Goal: Task Accomplishment & Management: Use online tool/utility

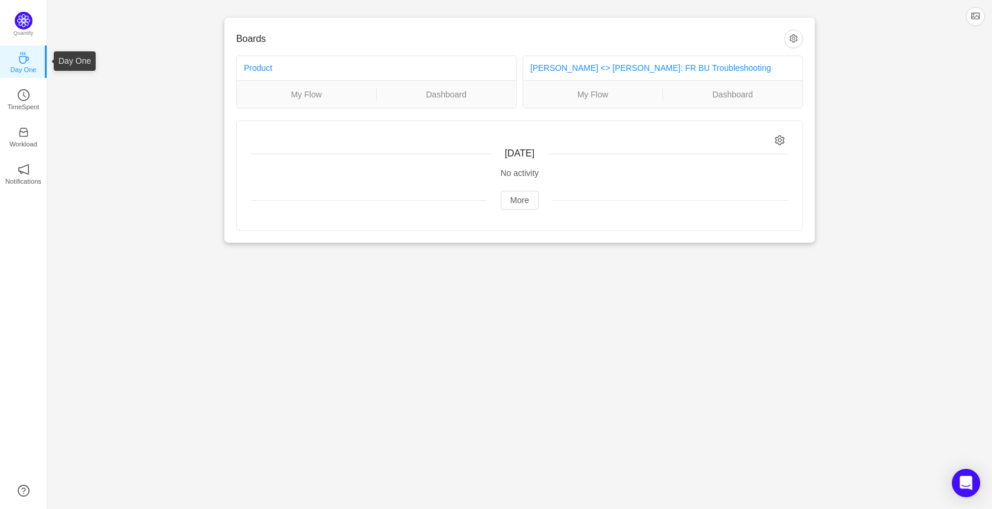
click at [24, 69] on p "Day One" at bounding box center [23, 69] width 26 height 11
click at [25, 109] on p "TimeSpent" at bounding box center [24, 107] width 32 height 11
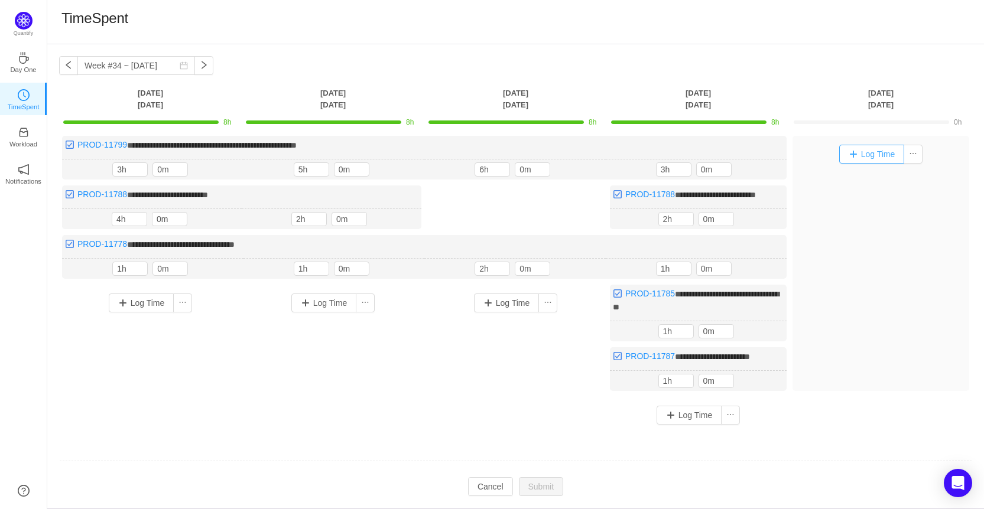
click at [852, 153] on button "Log Time" at bounding box center [872, 154] width 66 height 19
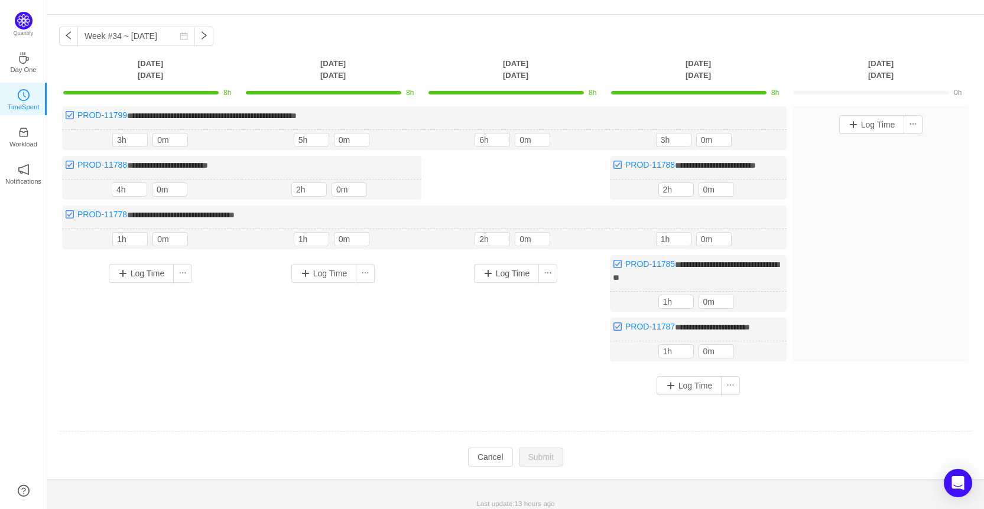
scroll to position [45, 0]
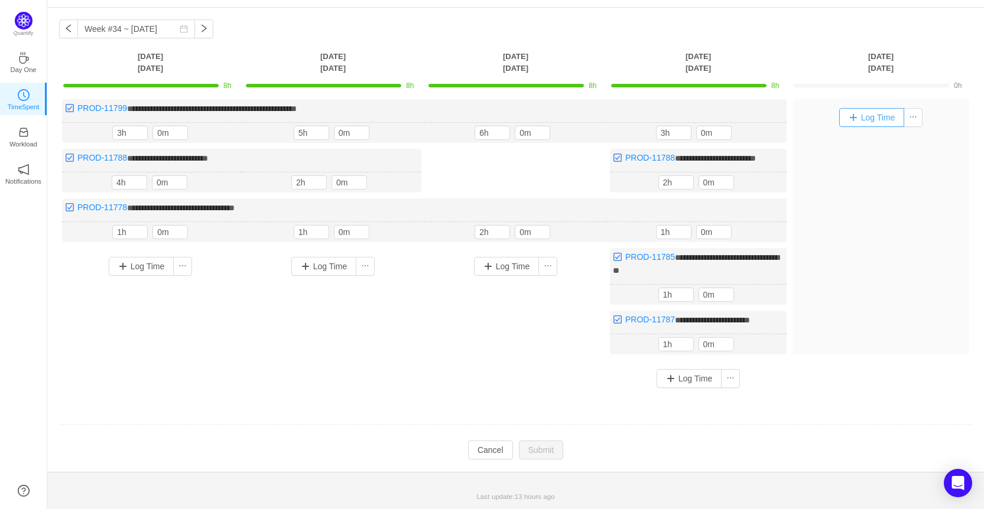
click at [869, 109] on button "Log Time" at bounding box center [872, 117] width 66 height 19
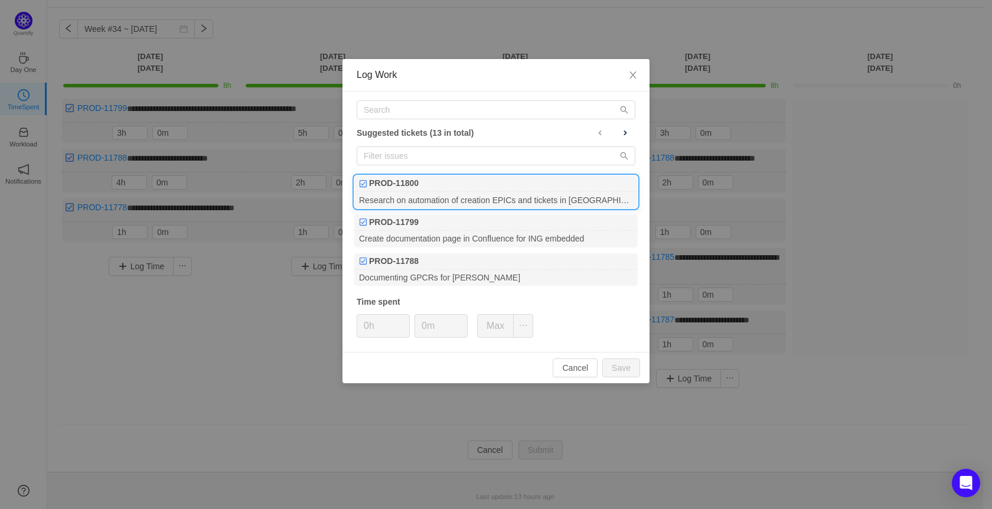
click at [540, 190] on div "PROD-11800" at bounding box center [496, 183] width 284 height 17
click at [377, 320] on input "0h" at bounding box center [383, 326] width 52 height 22
click at [370, 324] on input "0h" at bounding box center [383, 326] width 52 height 22
click at [640, 368] on div "Cancel Save" at bounding box center [496, 367] width 307 height 31
click at [619, 364] on button "Save" at bounding box center [622, 368] width 38 height 19
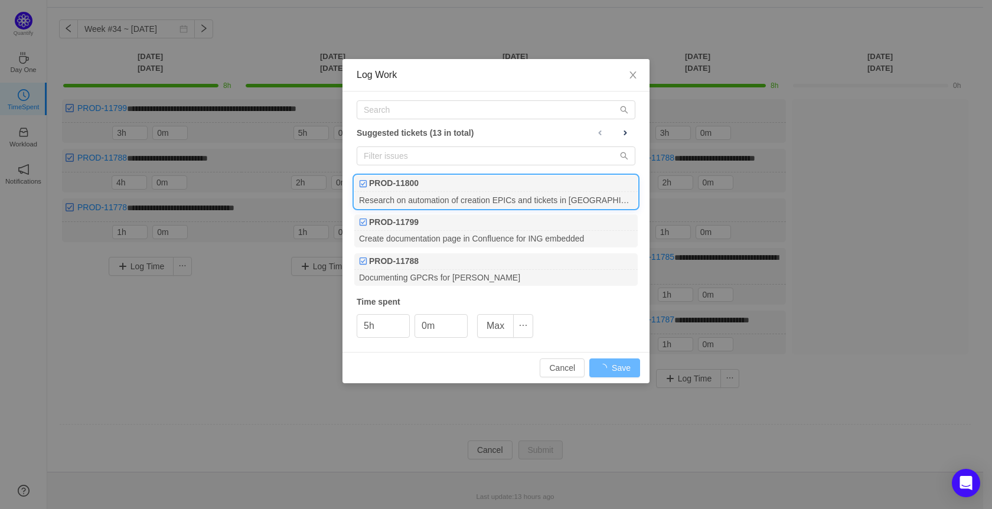
type input "0h"
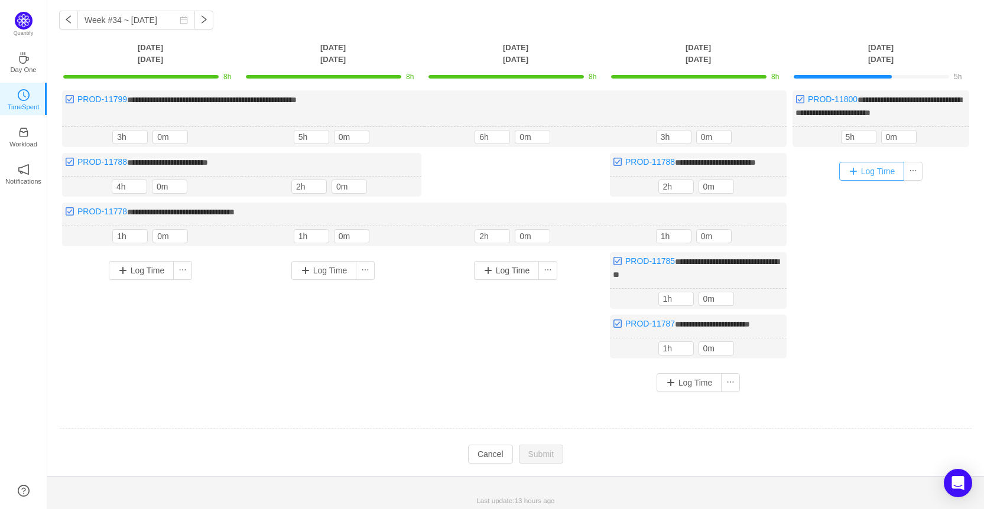
click at [874, 170] on button "Log Time" at bounding box center [872, 171] width 66 height 19
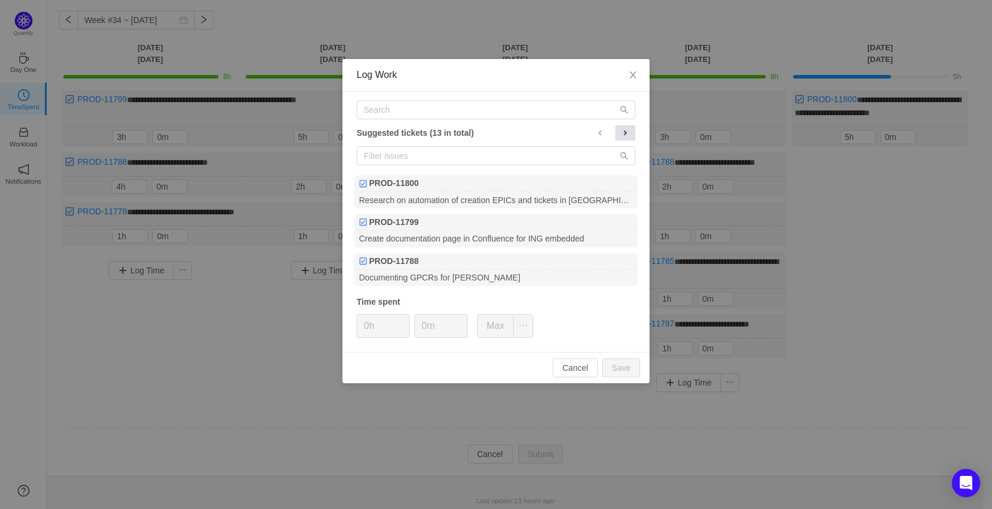
click at [621, 131] on span at bounding box center [625, 132] width 9 height 9
click at [634, 136] on button at bounding box center [626, 132] width 20 height 15
click at [633, 137] on button at bounding box center [626, 132] width 20 height 15
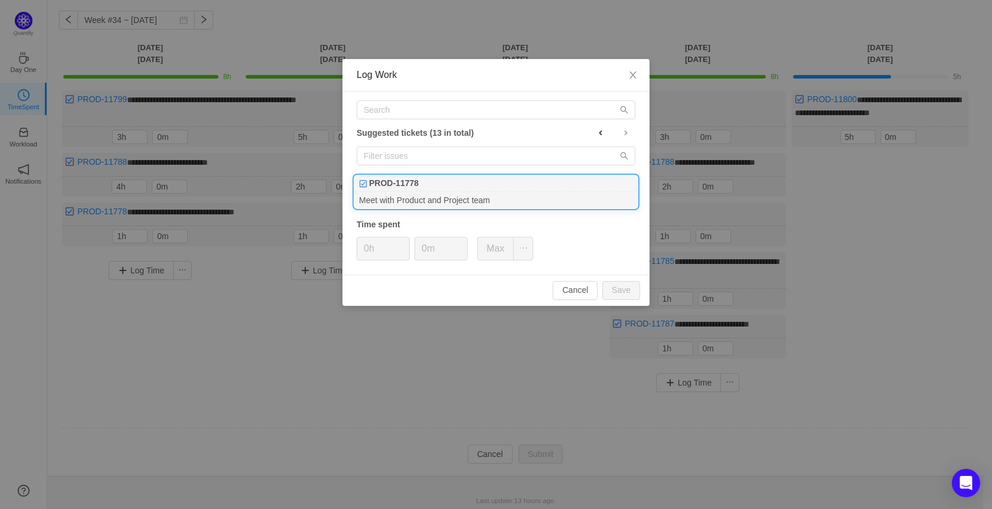
click at [530, 197] on div "Meet with Product and Project team" at bounding box center [496, 200] width 284 height 16
click at [373, 250] on input "0h" at bounding box center [383, 248] width 52 height 22
click at [369, 249] on input "0h" at bounding box center [383, 248] width 52 height 22
click at [618, 303] on div "Cancel Save" at bounding box center [496, 290] width 307 height 31
click at [626, 295] on button "Save" at bounding box center [622, 290] width 38 height 19
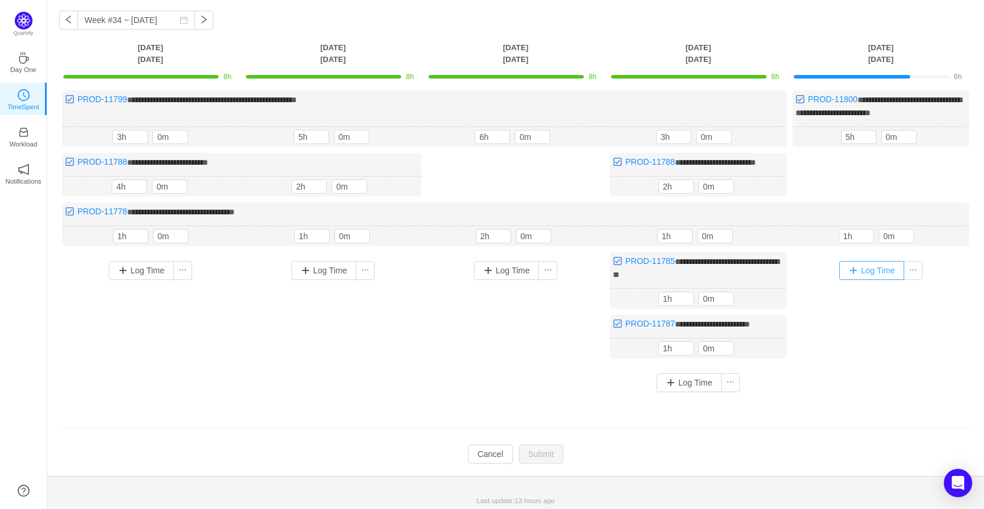
click at [864, 274] on button "Log Time" at bounding box center [872, 270] width 66 height 19
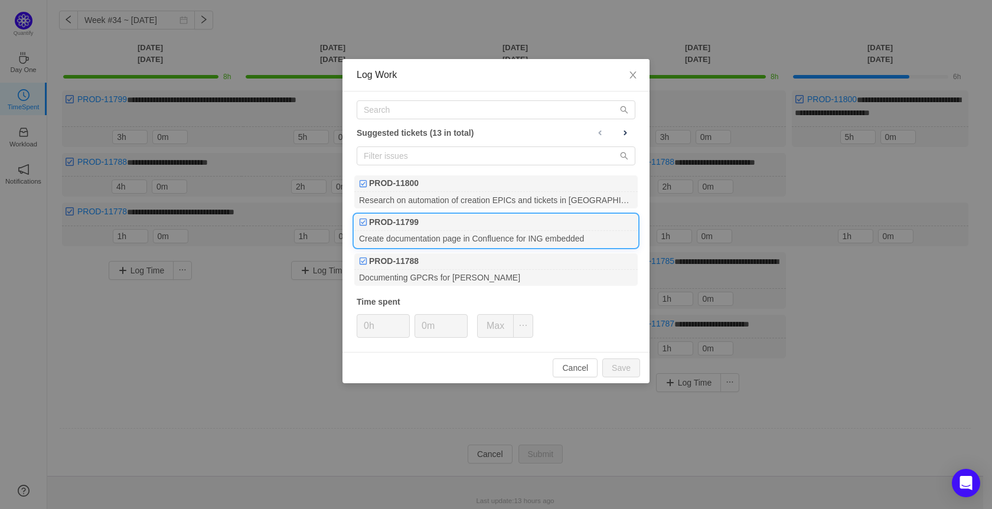
click at [533, 229] on div "PROD-11799" at bounding box center [496, 222] width 284 height 17
click at [621, 365] on button "Save" at bounding box center [622, 368] width 38 height 19
type input "0h"
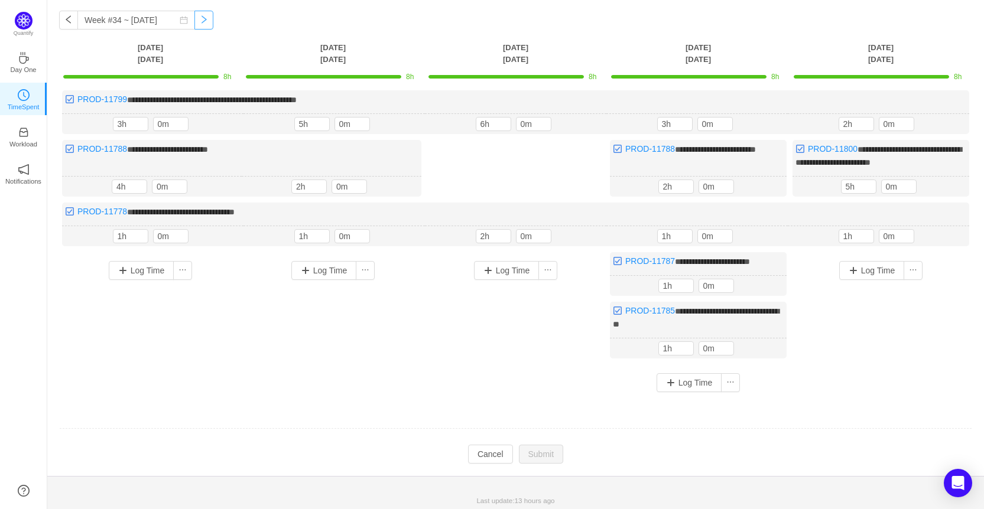
click at [194, 23] on button "button" at bounding box center [203, 20] width 19 height 19
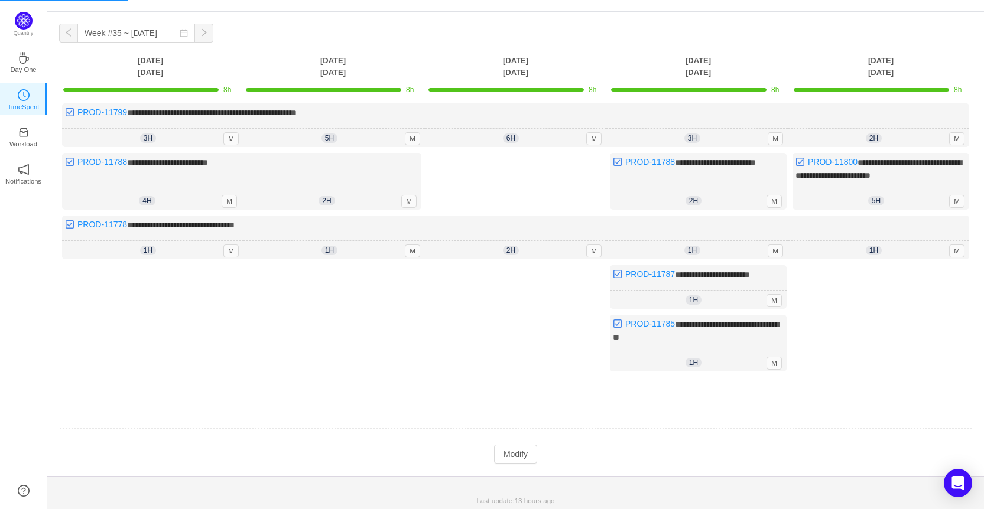
scroll to position [0, 0]
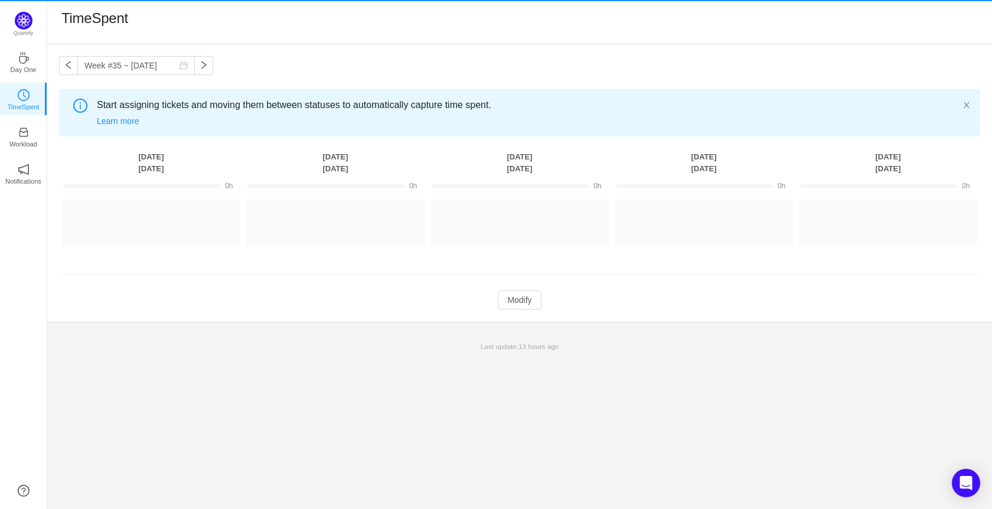
click at [75, 29] on div "TimeSpent" at bounding box center [94, 21] width 67 height 25
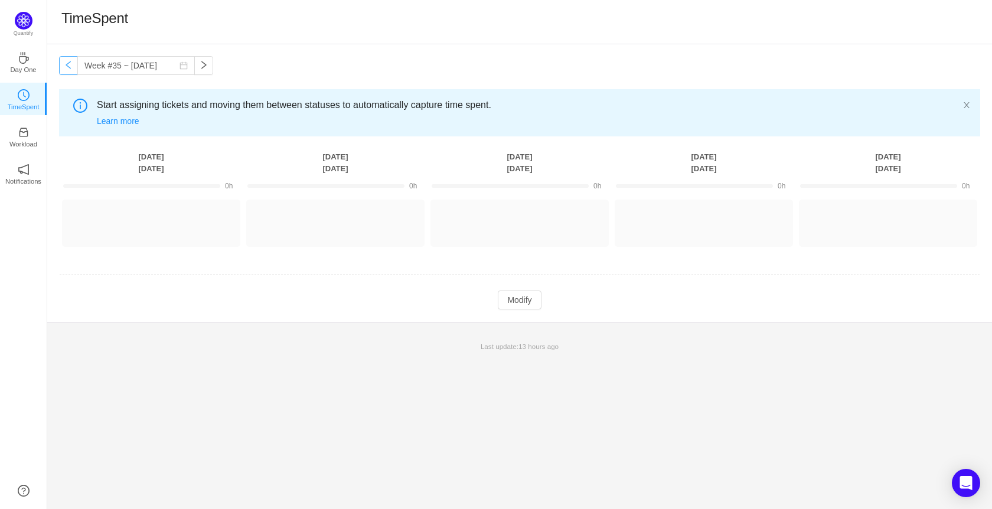
click at [64, 63] on button "button" at bounding box center [68, 65] width 19 height 19
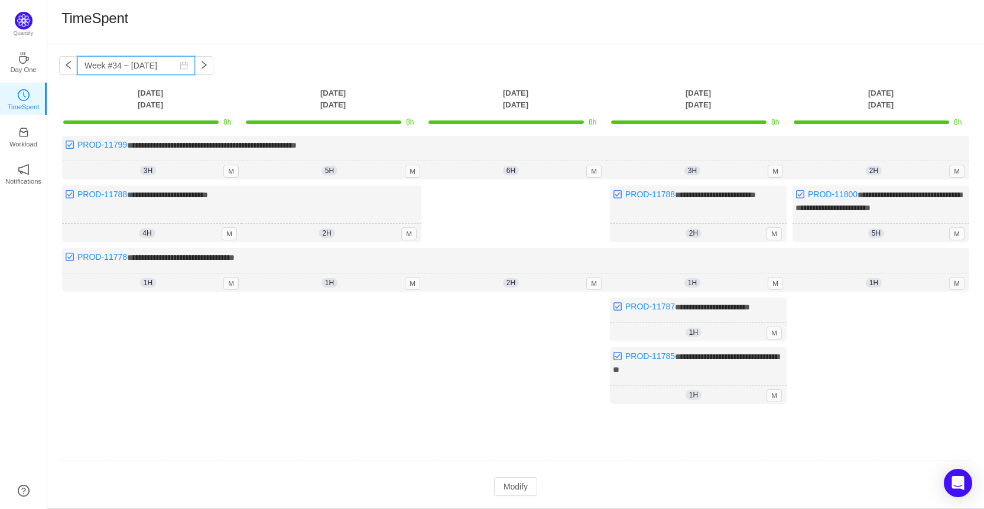
click at [183, 61] on input "Week #34 ~ [DATE]" at bounding box center [136, 65] width 118 height 19
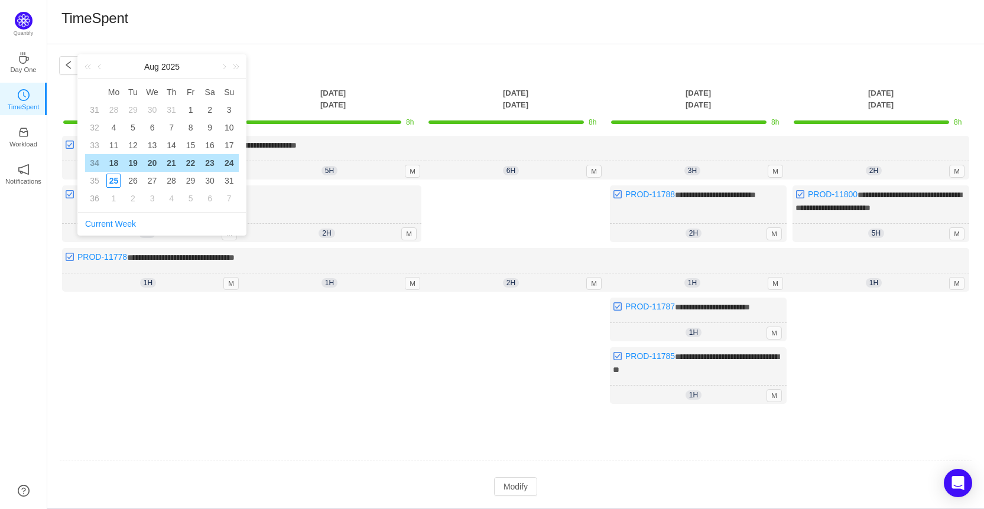
click at [190, 61] on div "[DATE]" at bounding box center [162, 67] width 168 height 24
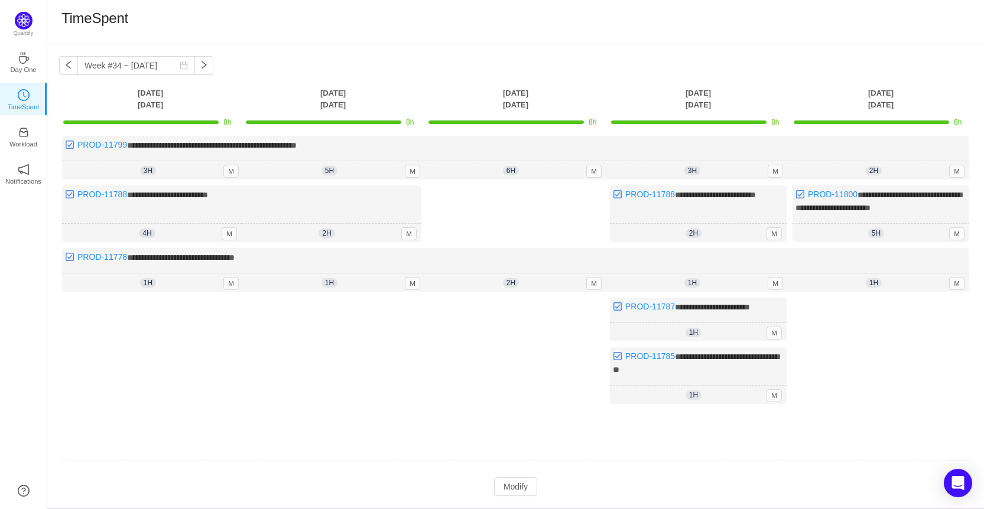
click at [309, 47] on div "**********" at bounding box center [515, 276] width 936 height 464
click at [194, 61] on button "button" at bounding box center [203, 65] width 19 height 19
type input "Week #35 ~ [DATE]"
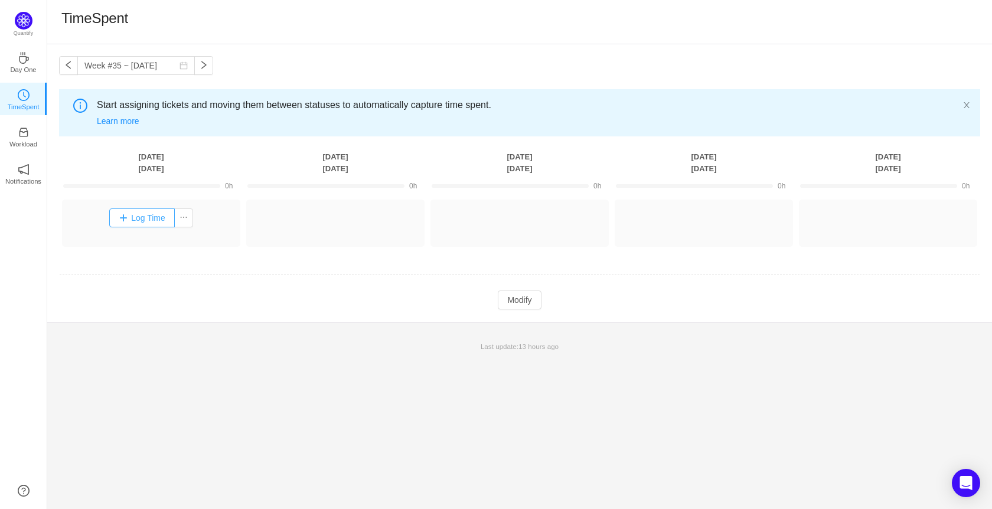
click at [160, 214] on button "Log Time" at bounding box center [142, 218] width 66 height 19
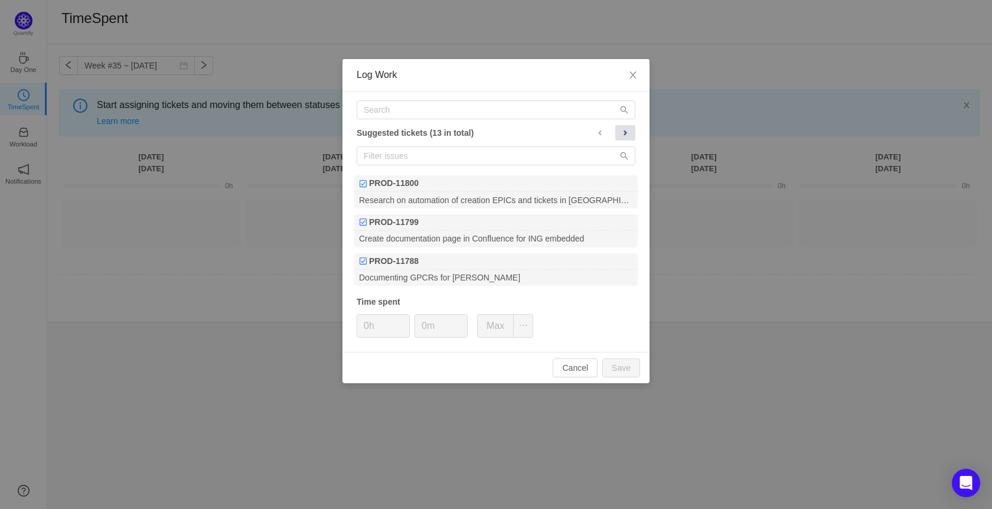
click at [618, 132] on button at bounding box center [626, 132] width 20 height 15
click at [597, 131] on span at bounding box center [599, 132] width 9 height 9
click at [597, 133] on span at bounding box center [599, 132] width 9 height 9
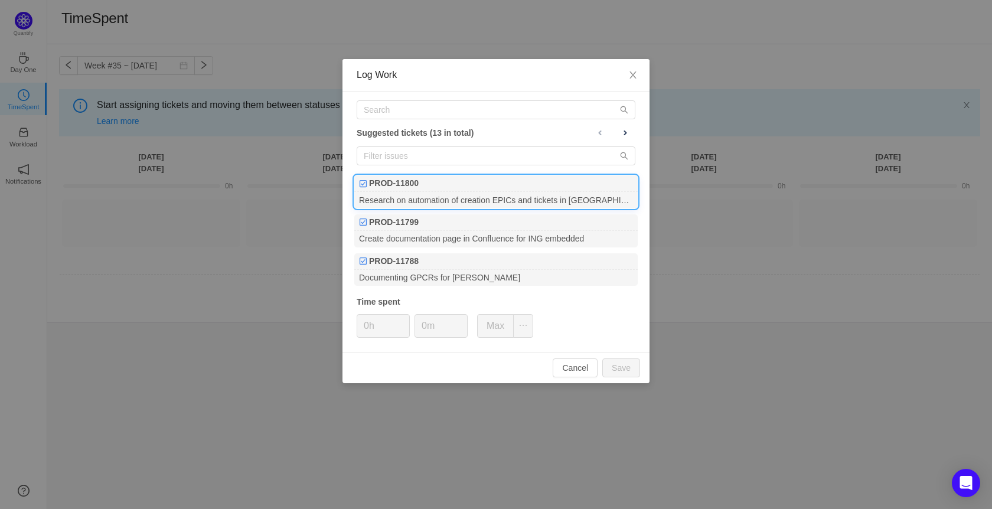
click at [595, 198] on div "Research on automation of creation EPICs and tickets in [GEOGRAPHIC_DATA]" at bounding box center [496, 200] width 284 height 16
click at [369, 334] on input "0h" at bounding box center [383, 326] width 52 height 22
click at [621, 368] on button "Save" at bounding box center [622, 368] width 38 height 19
type input "0h"
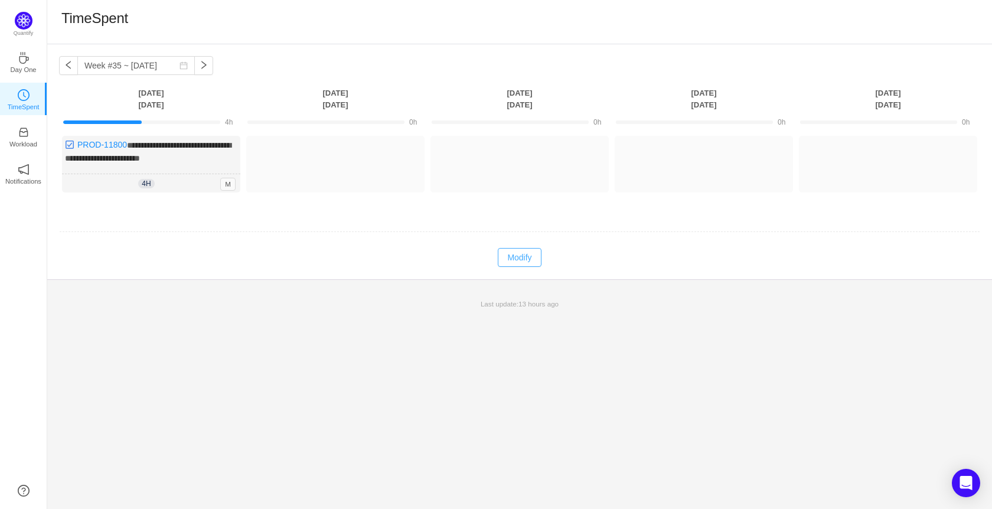
click at [529, 258] on button "Modify" at bounding box center [519, 257] width 43 height 19
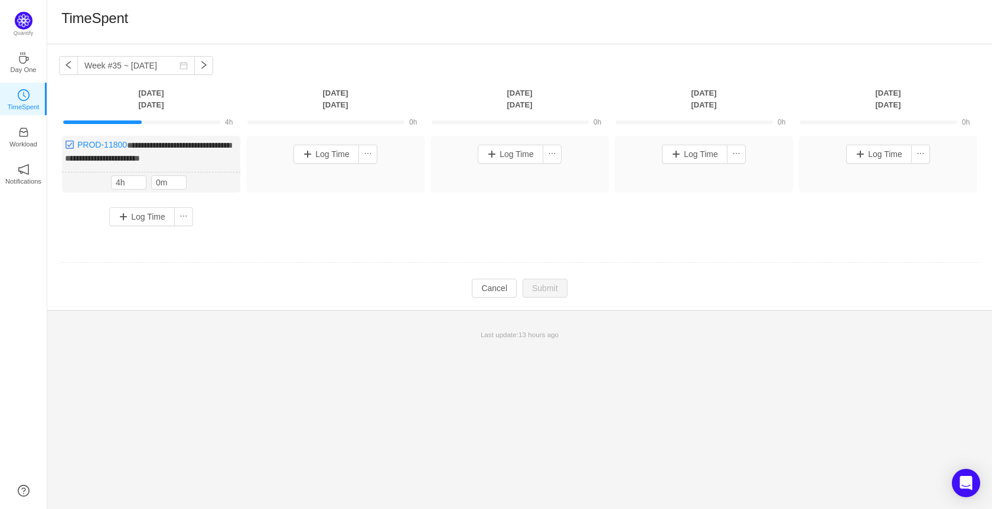
click at [109, 207] on div "Log Time" at bounding box center [151, 216] width 172 height 19
click at [122, 219] on button "Log Time" at bounding box center [142, 216] width 66 height 19
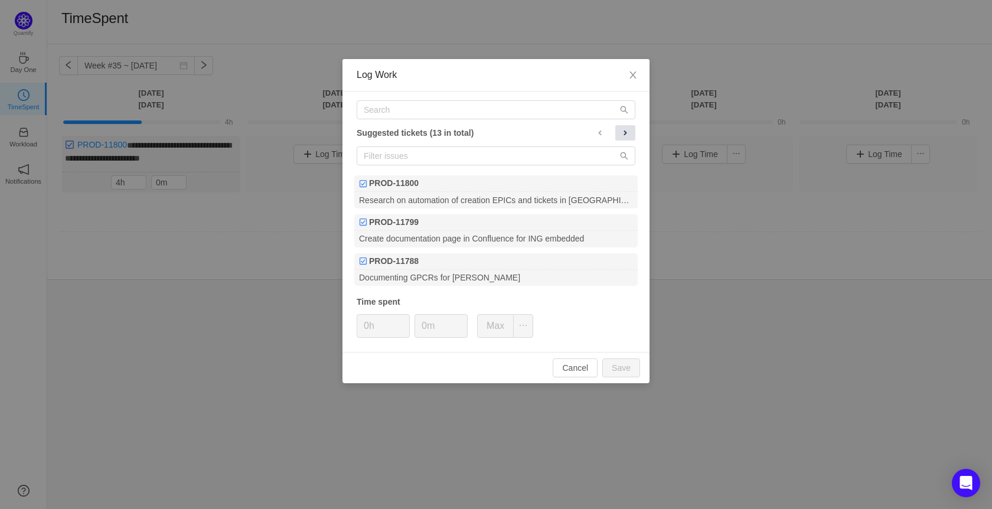
click at [626, 126] on button at bounding box center [626, 132] width 20 height 15
click at [623, 128] on span at bounding box center [625, 132] width 9 height 9
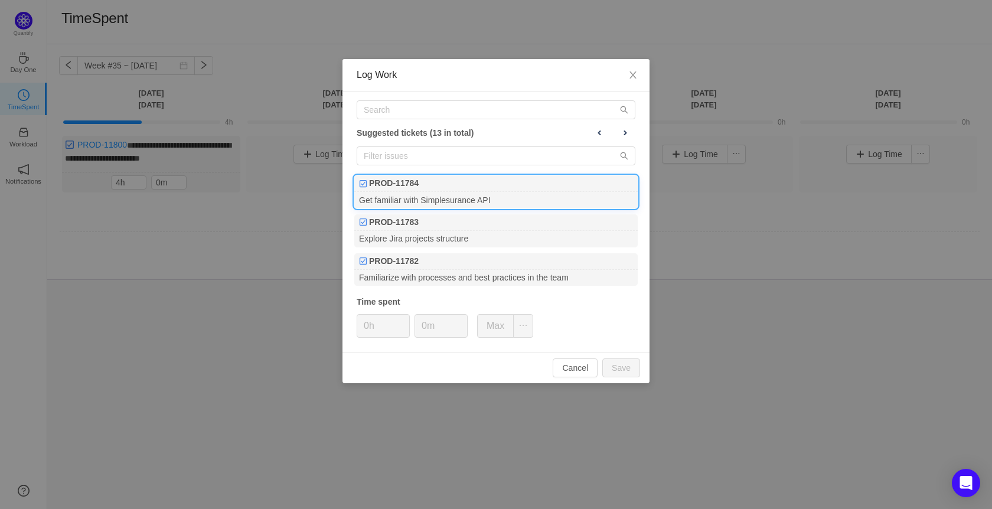
click at [470, 203] on div "Get familiar with Simplesurance API" at bounding box center [496, 200] width 284 height 16
click at [613, 369] on button "Save" at bounding box center [622, 368] width 38 height 19
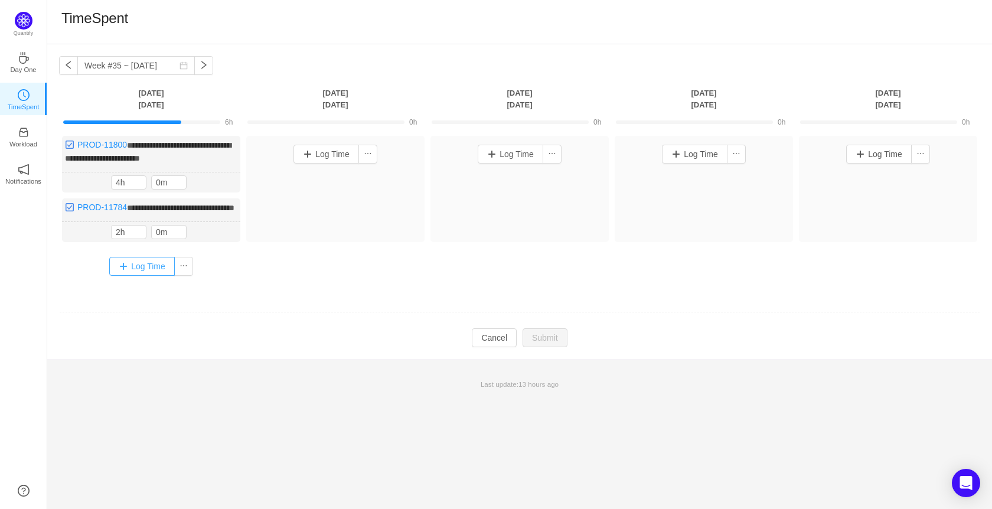
click at [134, 276] on button "Log Time" at bounding box center [142, 266] width 66 height 19
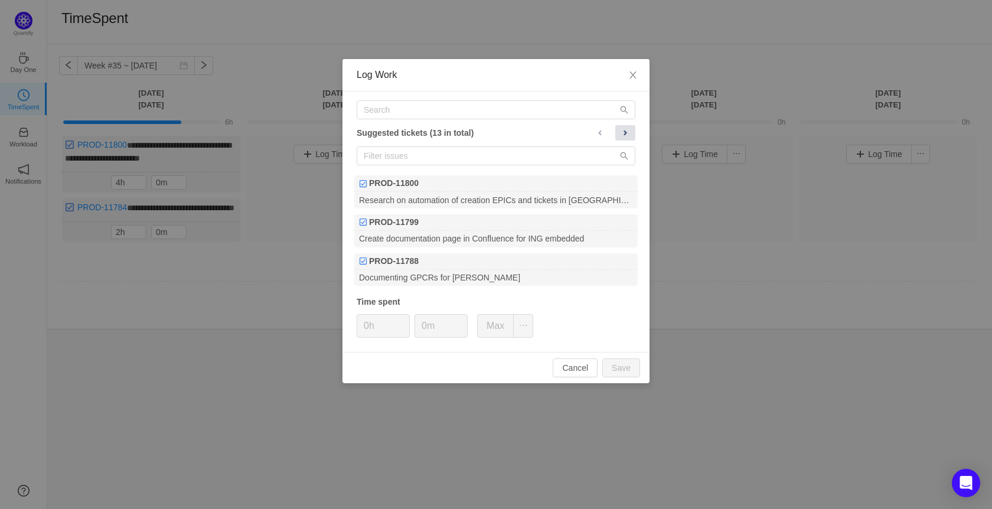
click at [622, 132] on span at bounding box center [625, 132] width 9 height 9
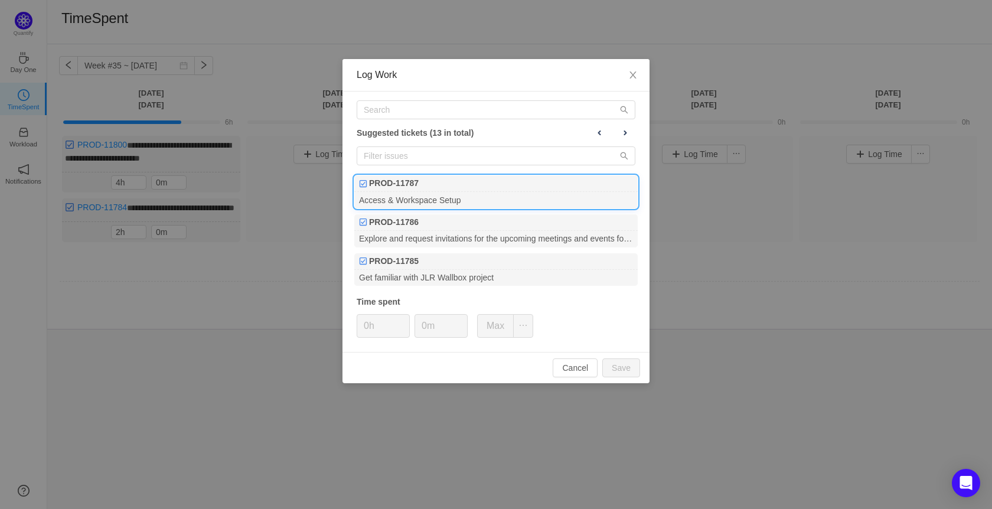
click at [503, 183] on div "PROD-11787" at bounding box center [496, 183] width 284 height 17
click at [627, 364] on button "Save" at bounding box center [622, 368] width 38 height 19
type input "0h"
